Goal: Navigation & Orientation: Find specific page/section

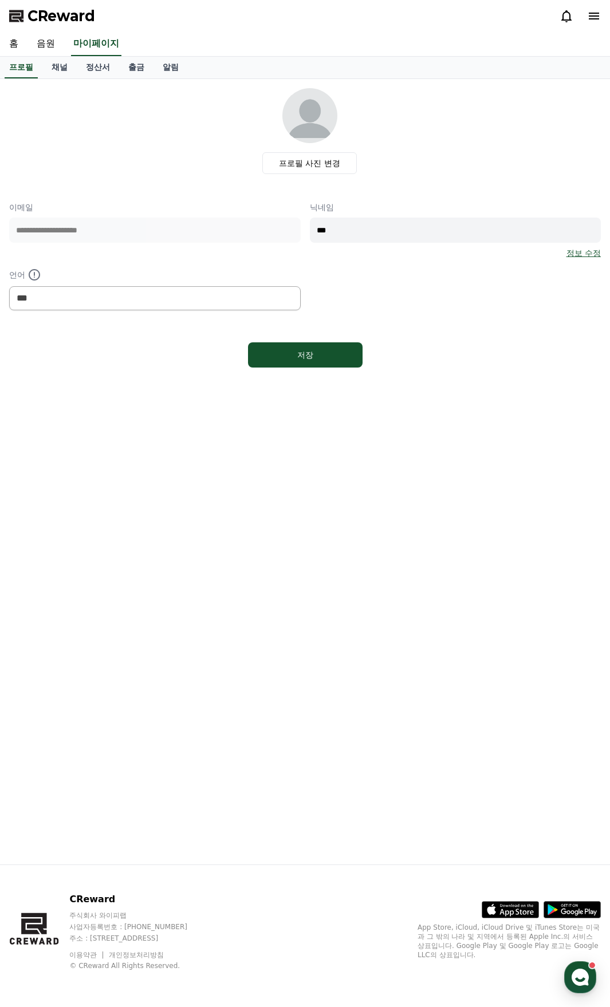
select select "**********"
click at [46, 46] on link "음원" at bounding box center [45, 44] width 37 height 24
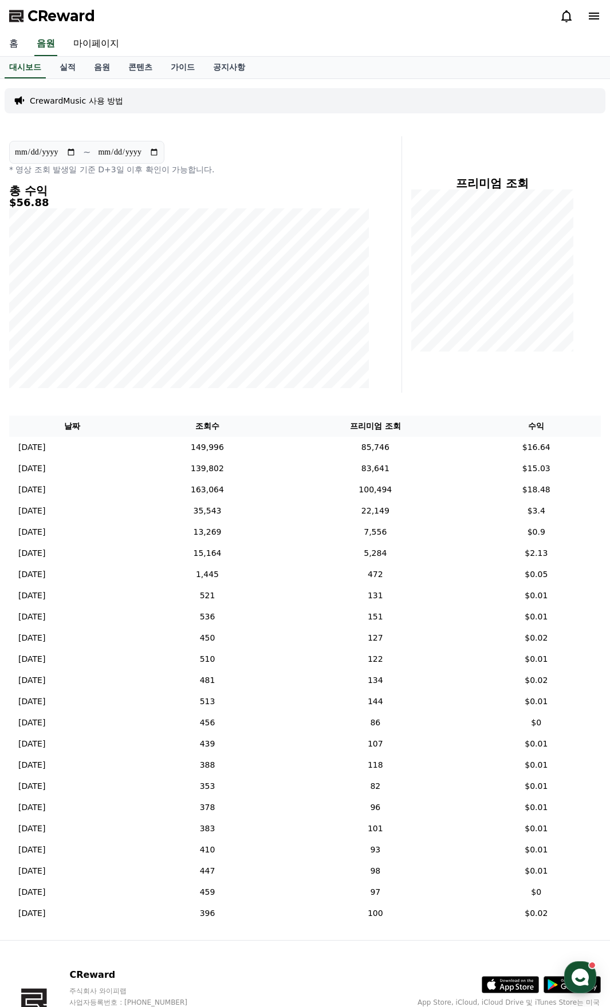
click at [14, 43] on link "홈" at bounding box center [13, 44] width 27 height 24
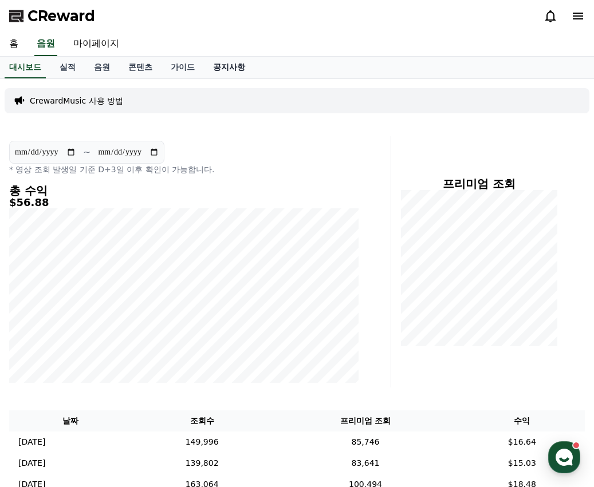
click at [227, 65] on link "공지사항" at bounding box center [229, 68] width 50 height 22
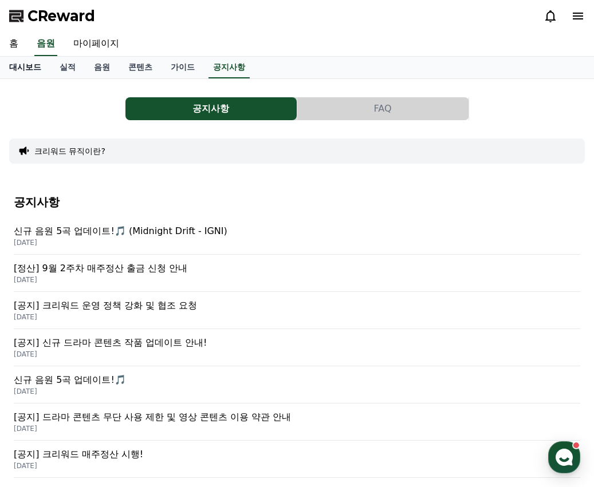
click at [23, 68] on link "대시보드" at bounding box center [25, 68] width 50 height 22
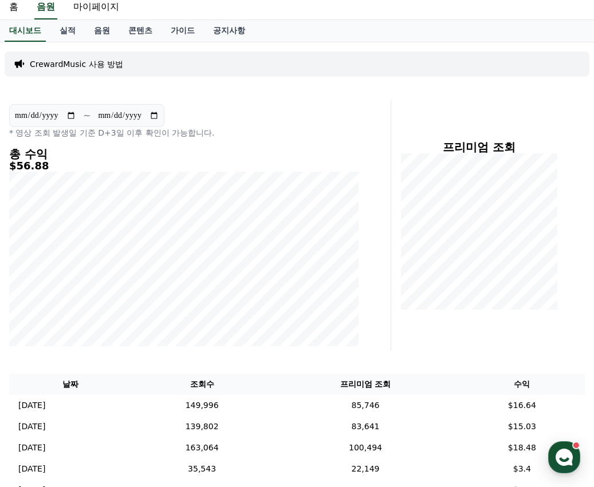
scroll to position [57, 0]
